Goal: Browse casually

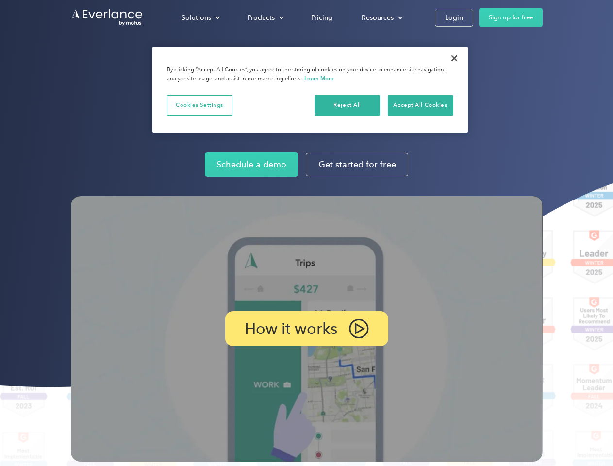
click at [306, 233] on img at bounding box center [307, 328] width 472 height 265
click at [200, 17] on div "Solutions" at bounding box center [197, 18] width 30 height 12
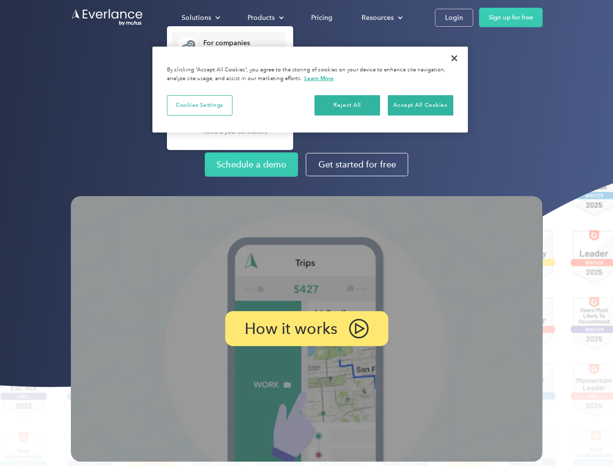
click at [264, 17] on div "Products" at bounding box center [261, 18] width 27 height 12
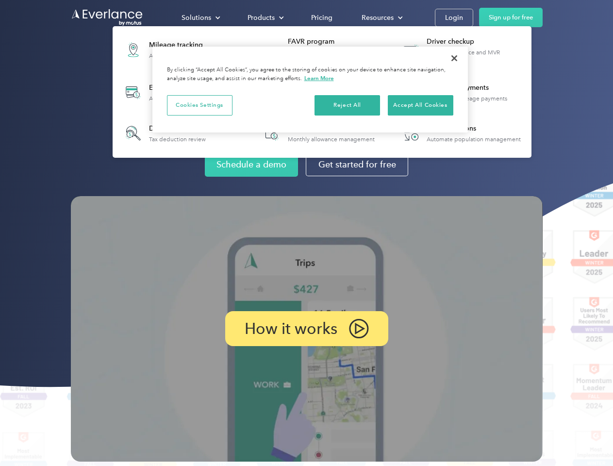
click at [381, 17] on div "Resources" at bounding box center [378, 18] width 32 height 12
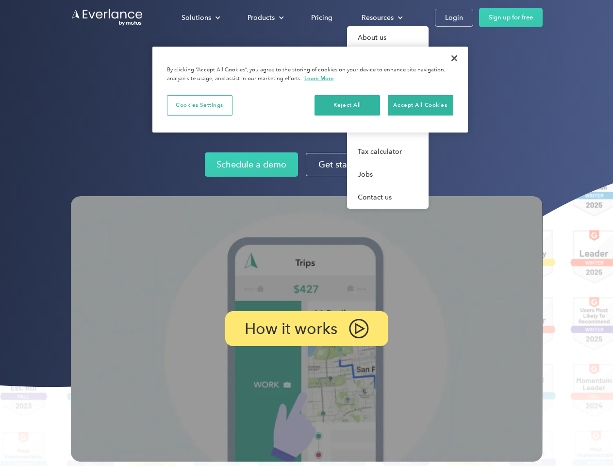
click at [306, 329] on p "How it works" at bounding box center [291, 329] width 93 height 12
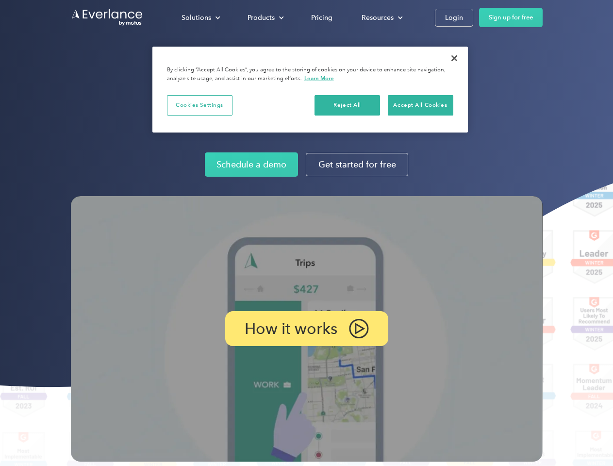
click at [199, 105] on button "Cookies Settings" at bounding box center [200, 105] width 66 height 20
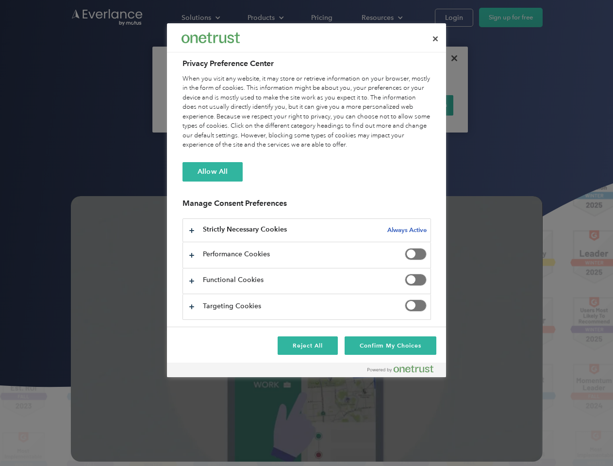
click at [347, 105] on div "When you visit any website, it may store or retrieve information on your browse…" at bounding box center [306, 112] width 248 height 76
click at [420, 105] on div "When you visit any website, it may store or retrieve information on your browse…" at bounding box center [306, 112] width 248 height 76
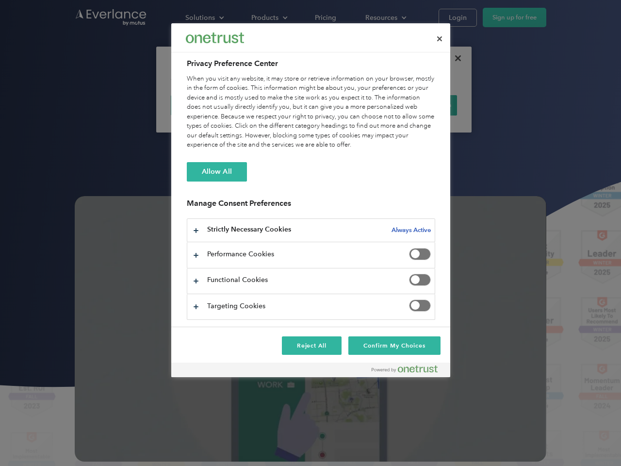
click at [454, 58] on div at bounding box center [310, 233] width 621 height 466
